Goal: Use online tool/utility: Utilize a website feature to perform a specific function

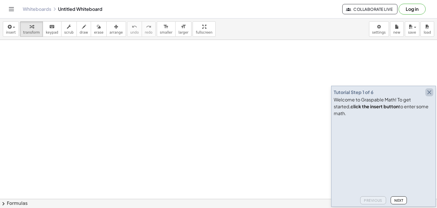
click at [429, 96] on icon "button" at bounding box center [429, 92] width 7 height 7
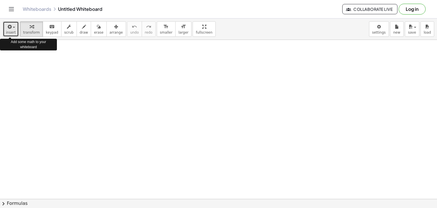
click at [15, 36] on button "insert" at bounding box center [11, 28] width 16 height 15
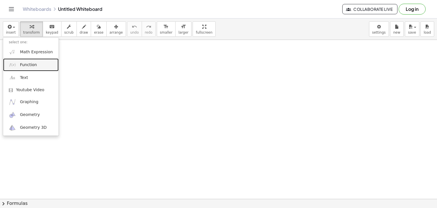
click at [30, 65] on span "Function" at bounding box center [28, 65] width 17 height 6
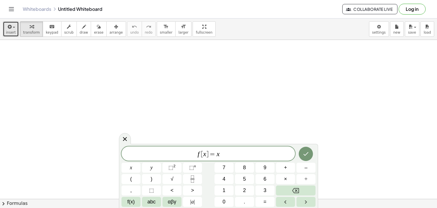
click at [7, 30] on icon "button" at bounding box center [9, 26] width 5 height 7
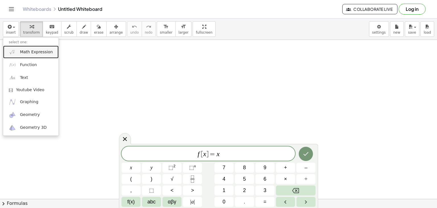
click at [21, 53] on span "Math Expression" at bounding box center [36, 52] width 33 height 6
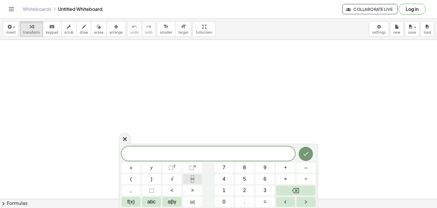
click at [193, 180] on icon "Fraction" at bounding box center [192, 180] width 3 height 3
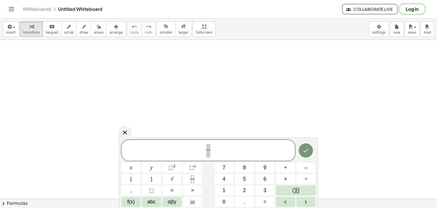
click at [251, 184] on div "​ x y ⬚ 2 ⬚ n 7 8 9 + – ( ) √ 4 5 6 × ÷ , ⬚ < > 1 2 3 f(x) abc αβγ | a | 0 . =" at bounding box center [218, 173] width 194 height 67
click at [249, 187] on button "2" at bounding box center [244, 190] width 19 height 10
click at [212, 154] on span "2 ​ ​" at bounding box center [207, 150] width 173 height 15
click at [210, 154] on span "2 ​" at bounding box center [208, 151] width 7 height 14
click at [175, 177] on button "√" at bounding box center [171, 179] width 19 height 10
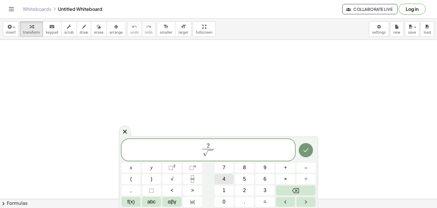
click at [229, 178] on button "4" at bounding box center [223, 179] width 19 height 10
click at [283, 188] on button "Backspace" at bounding box center [296, 190] width 40 height 10
click at [187, 166] on button "⬚ n" at bounding box center [192, 167] width 19 height 10
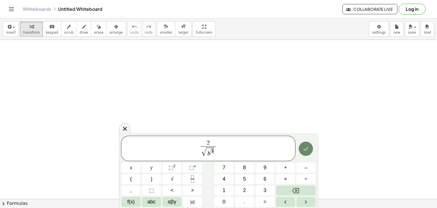
click at [308, 151] on icon "Done" at bounding box center [305, 148] width 7 height 7
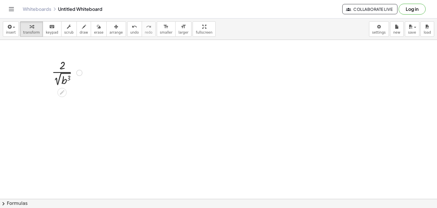
click at [78, 72] on div at bounding box center [79, 73] width 6 height 6
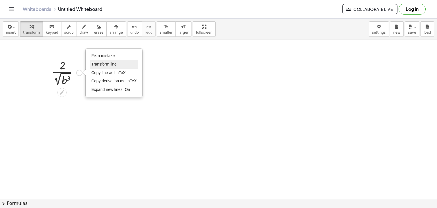
click at [108, 64] on span "Transform line" at bounding box center [103, 64] width 25 height 5
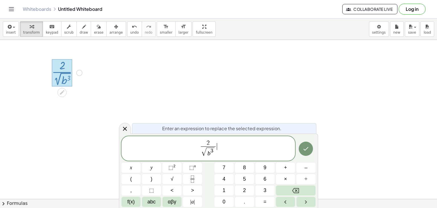
click at [222, 143] on span "2 √ b 3 ​ ​" at bounding box center [207, 148] width 173 height 18
click at [288, 180] on button "×" at bounding box center [285, 179] width 19 height 10
click at [184, 179] on button "Fraction" at bounding box center [192, 179] width 19 height 10
click at [174, 180] on button "√" at bounding box center [171, 179] width 19 height 10
click at [190, 172] on div "2 √ b 3 ​ · √ b ​ x y ⬚ 2 ⬚ n 7 8 9 + – ( ) √ 4 5 6 × ÷ , ⬚ < > 1 2 3 f(x) abc …" at bounding box center [218, 170] width 194 height 71
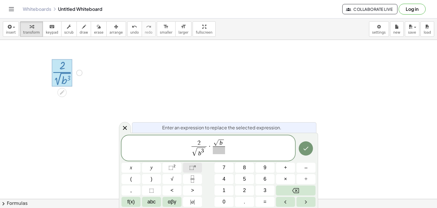
click at [190, 165] on span "⬚" at bounding box center [191, 167] width 5 height 6
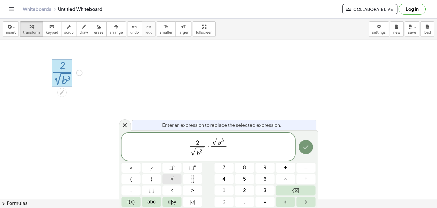
click at [173, 181] on button "√" at bounding box center [171, 179] width 19 height 10
click at [194, 166] on sup "n" at bounding box center [195, 166] width 2 height 4
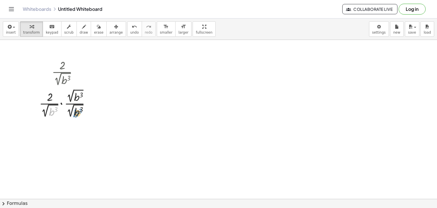
drag, startPoint x: 53, startPoint y: 108, endPoint x: 77, endPoint y: 109, distance: 24.2
click at [77, 109] on div at bounding box center [66, 103] width 61 height 32
drag, startPoint x: 46, startPoint y: 112, endPoint x: 69, endPoint y: 114, distance: 23.1
click at [69, 114] on div at bounding box center [66, 103] width 61 height 32
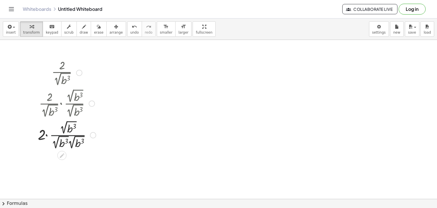
click at [67, 137] on div at bounding box center [67, 135] width 64 height 32
click at [67, 144] on div at bounding box center [67, 135] width 64 height 32
drag, startPoint x: 55, startPoint y: 144, endPoint x: 71, endPoint y: 147, distance: 16.2
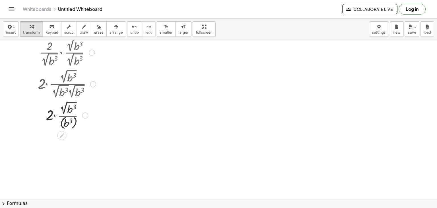
scroll to position [51, 0]
click at [62, 116] on div at bounding box center [67, 114] width 64 height 31
click at [64, 118] on div at bounding box center [67, 114] width 64 height 31
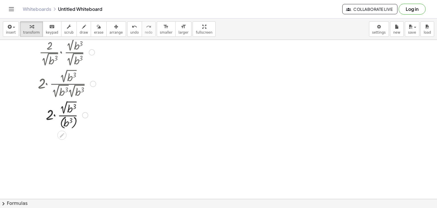
click at [55, 115] on div at bounding box center [67, 114] width 64 height 31
click at [60, 141] on div at bounding box center [67, 145] width 64 height 31
click at [57, 150] on div at bounding box center [67, 145] width 64 height 31
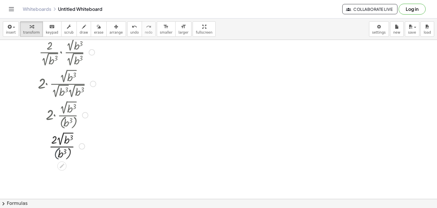
click at [57, 150] on div at bounding box center [67, 146] width 64 height 30
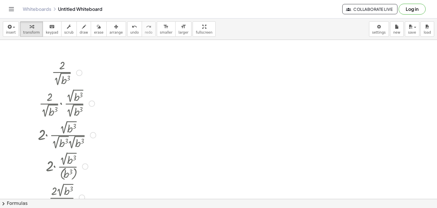
scroll to position [67, 0]
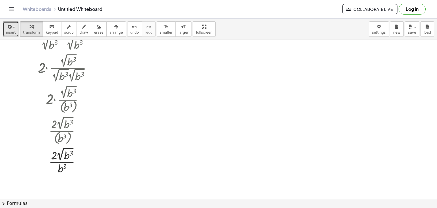
click at [8, 25] on icon "button" at bounding box center [9, 26] width 5 height 7
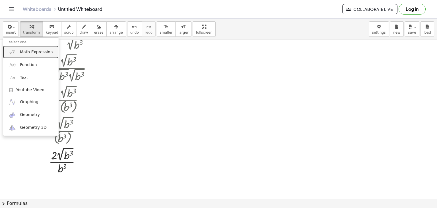
click at [34, 57] on link "Math Expression" at bounding box center [30, 51] width 55 height 13
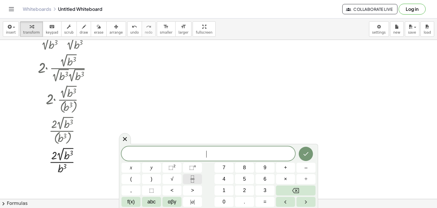
click at [192, 181] on icon "Fraction" at bounding box center [192, 178] width 7 height 7
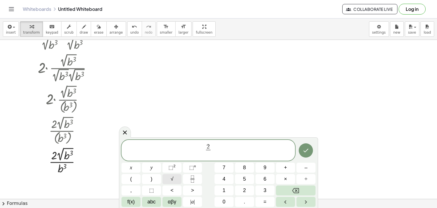
click at [166, 176] on button "√" at bounding box center [171, 179] width 19 height 10
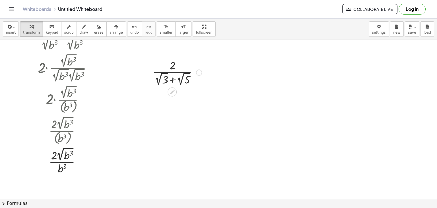
click at [196, 73] on div at bounding box center [199, 72] width 6 height 6
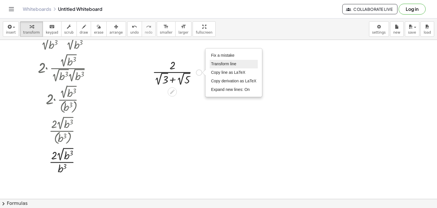
click at [230, 64] on span "Transform line" at bounding box center [223, 63] width 25 height 5
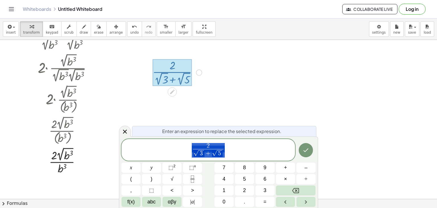
click at [230, 153] on span "2 √ 3 + √ 5 ​" at bounding box center [207, 150] width 173 height 16
click at [192, 174] on button "Fraction" at bounding box center [192, 179] width 19 height 10
click at [175, 176] on button "√" at bounding box center [171, 179] width 19 height 10
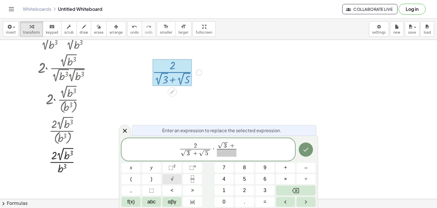
click at [175, 176] on button "√" at bounding box center [171, 179] width 19 height 10
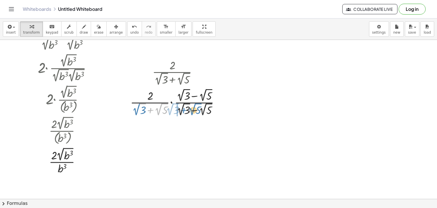
drag, startPoint x: 150, startPoint y: 111, endPoint x: 184, endPoint y: 111, distance: 33.3
click at [184, 111] on div at bounding box center [176, 101] width 99 height 30
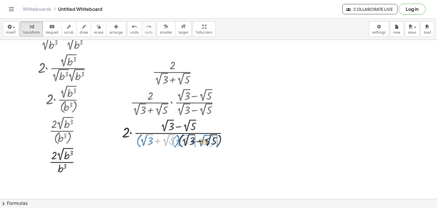
drag, startPoint x: 160, startPoint y: 141, endPoint x: 200, endPoint y: 142, distance: 40.7
click at [200, 142] on div at bounding box center [177, 133] width 116 height 32
click at [181, 141] on div at bounding box center [177, 133] width 116 height 32
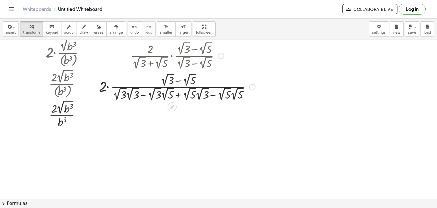
scroll to position [114, 0]
click at [132, 94] on div at bounding box center [177, 86] width 162 height 30
click at [132, 94] on div at bounding box center [177, 86] width 142 height 30
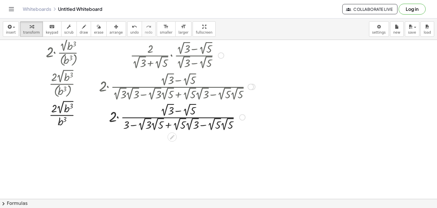
click at [150, 123] on div at bounding box center [177, 116] width 162 height 30
click at [221, 124] on div at bounding box center [176, 116] width 143 height 30
click at [221, 124] on div at bounding box center [177, 116] width 162 height 30
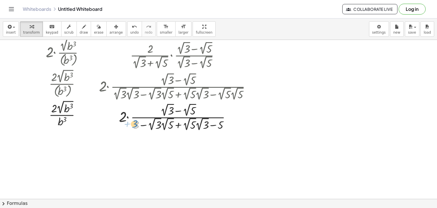
click at [136, 123] on div at bounding box center [177, 116] width 162 height 30
drag, startPoint x: 167, startPoint y: 124, endPoint x: 130, endPoint y: 124, distance: 37.0
click at [130, 124] on div at bounding box center [177, 116] width 162 height 30
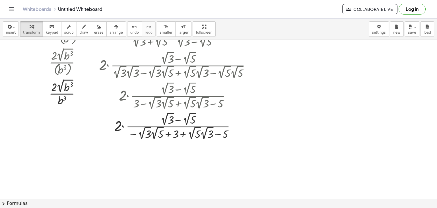
scroll to position [135, 0]
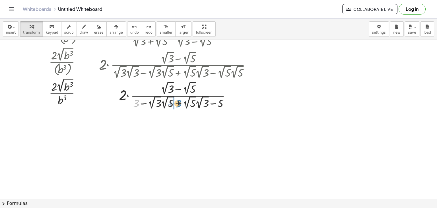
drag, startPoint x: 137, startPoint y: 104, endPoint x: 179, endPoint y: 104, distance: 42.1
click at [179, 104] on div at bounding box center [177, 95] width 152 height 30
click at [234, 95] on div at bounding box center [232, 95] width 6 height 6
click at [231, 95] on div "Transform line Copy line as LaTeX Copy derivation as LaTeX Expand new lines: On" at bounding box center [230, 95] width 6 height 6
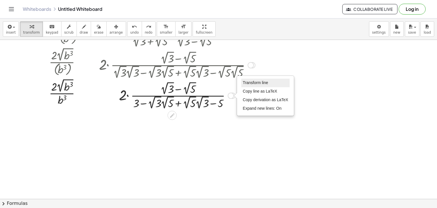
click at [255, 83] on span "Transform line" at bounding box center [255, 82] width 25 height 5
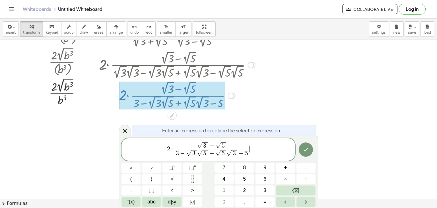
click at [255, 149] on span "2 · √ 3 − √ 5 3 − √ 3 √ 5 + √ 5 √ 3 − 5 ​ ​" at bounding box center [207, 149] width 173 height 17
click at [251, 154] on span "2 · √ 3 − √ 5 3 − √ 3 √ 5 + √ 5 √ 3 − 5 ​ ​" at bounding box center [207, 149] width 173 height 17
click at [124, 129] on icon at bounding box center [124, 131] width 7 height 7
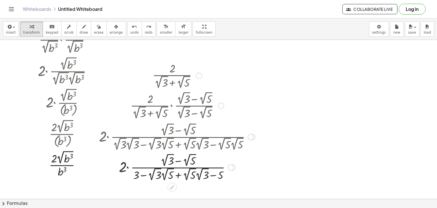
scroll to position [90, 0]
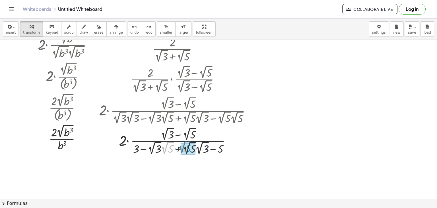
drag, startPoint x: 165, startPoint y: 149, endPoint x: 188, endPoint y: 148, distance: 22.8
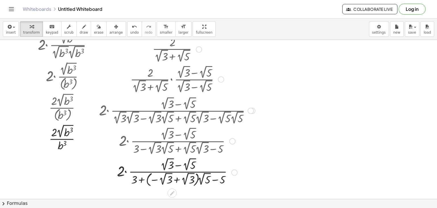
scroll to position [132, 0]
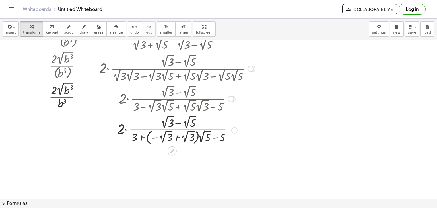
click at [176, 138] on div at bounding box center [177, 129] width 162 height 32
click at [176, 138] on div at bounding box center [177, 129] width 162 height 30
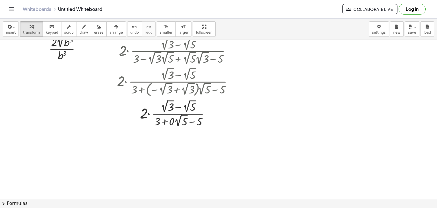
scroll to position [182, 0]
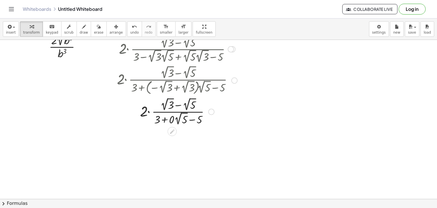
click at [178, 115] on div at bounding box center [177, 111] width 162 height 30
drag, startPoint x: 171, startPoint y: 119, endPoint x: 179, endPoint y: 120, distance: 8.0
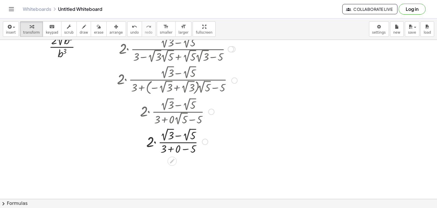
click at [179, 147] on div at bounding box center [177, 141] width 162 height 30
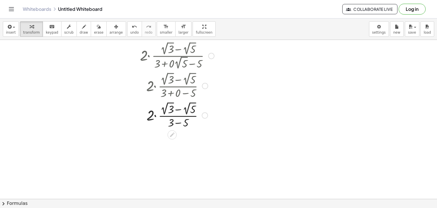
scroll to position [238, 0]
drag, startPoint x: 153, startPoint y: 118, endPoint x: 168, endPoint y: 106, distance: 19.2
click at [168, 106] on div at bounding box center [177, 114] width 162 height 30
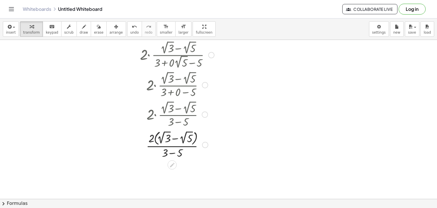
click at [156, 135] on div at bounding box center [177, 144] width 162 height 31
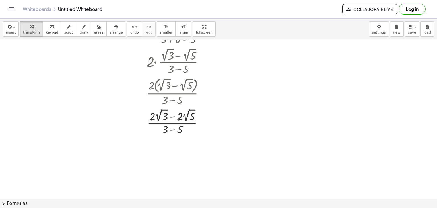
scroll to position [304, 0]
